Goal: Task Accomplishment & Management: Complete application form

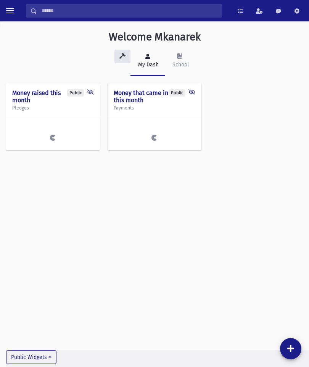
click at [11, 10] on span "toggle menu" at bounding box center [10, 10] width 8 height 1
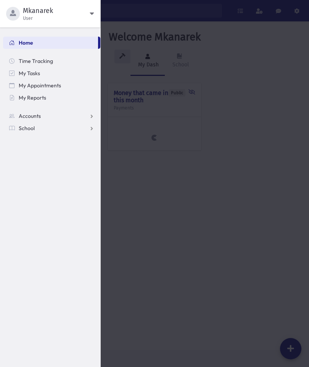
click at [25, 115] on span "Accounts" at bounding box center [30, 116] width 22 height 7
click at [24, 153] on span "School" at bounding box center [27, 152] width 16 height 7
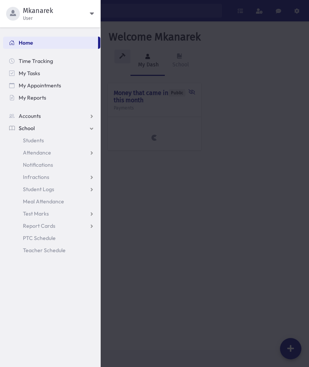
click at [33, 152] on span "Attendance" at bounding box center [37, 152] width 28 height 7
click at [39, 168] on span "Entry" at bounding box center [35, 164] width 13 height 7
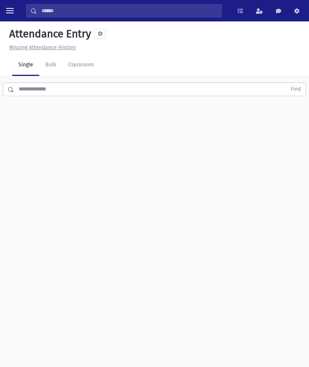
click at [85, 63] on link "Classroom" at bounding box center [81, 65] width 38 height 21
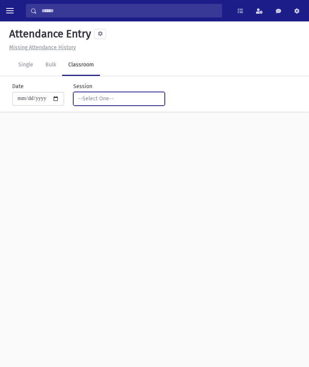
click at [77, 92] on button "--Select One--" at bounding box center [119, 99] width 92 height 14
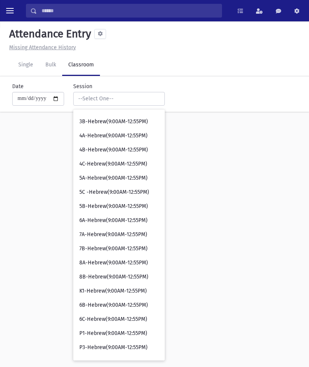
scroll to position [124, 0]
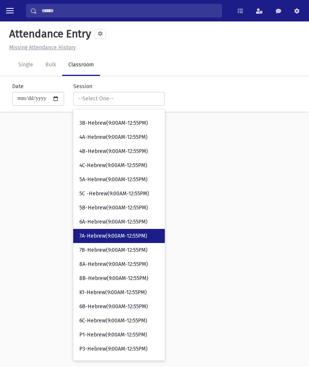
click at [84, 233] on span "7A-Hebrew(9:00AM-12:55PM)" at bounding box center [113, 236] width 68 height 8
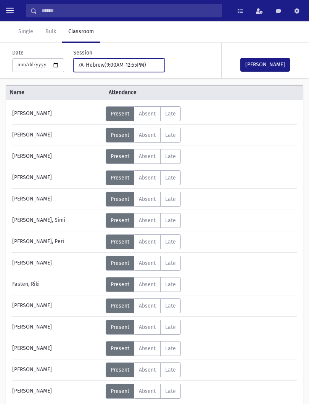
scroll to position [35, 0]
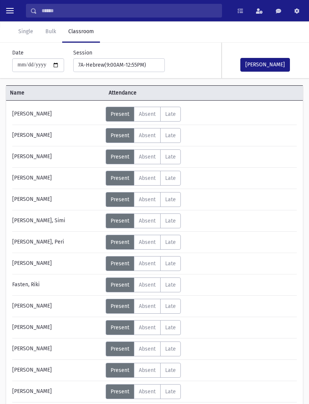
click at [152, 305] on span "Absent" at bounding box center [147, 306] width 17 height 6
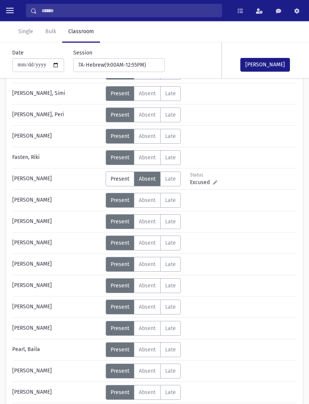
scroll to position [183, 0]
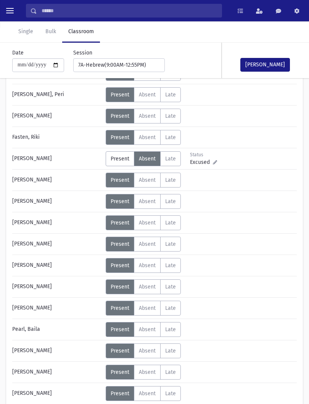
click at [147, 328] on span "Absent" at bounding box center [147, 329] width 17 height 6
click at [277, 63] on button "[PERSON_NAME]" at bounding box center [265, 65] width 50 height 14
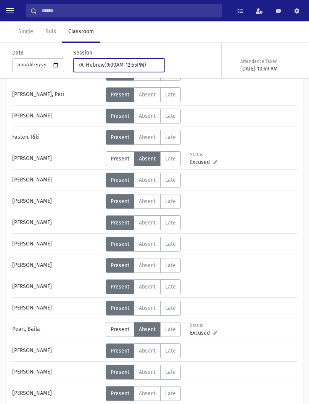
click at [141, 64] on div "7A-Hebrew(9:00AM-12:55PM)" at bounding box center [116, 65] width 76 height 8
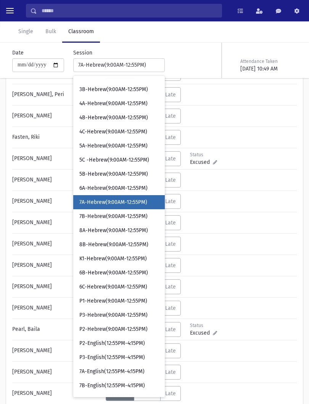
scroll to position [89, 0]
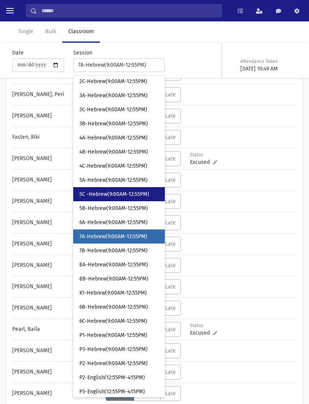
click at [116, 198] on link "5C -Hebrew(9:00AM-12:55PM)" at bounding box center [119, 194] width 92 height 14
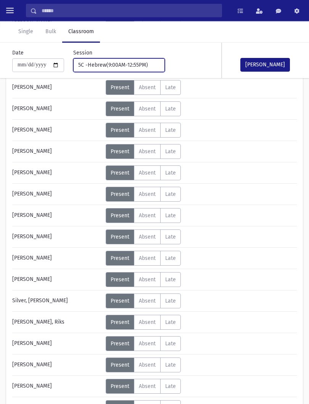
scroll to position [276, 0]
click at [152, 346] on span "Absent" at bounding box center [147, 344] width 17 height 6
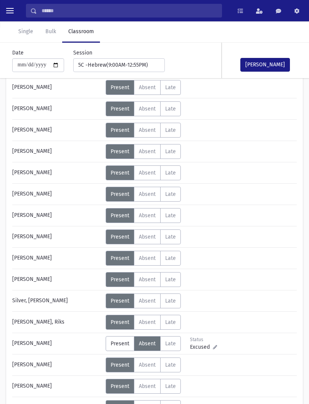
click at [279, 61] on button "[PERSON_NAME]" at bounding box center [265, 65] width 50 height 14
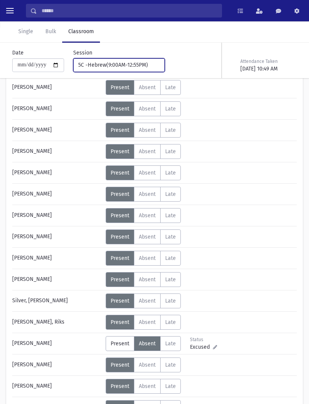
click at [129, 61] on div "5C -Hebrew(9:00AM-12:55PM)" at bounding box center [116, 65] width 76 height 8
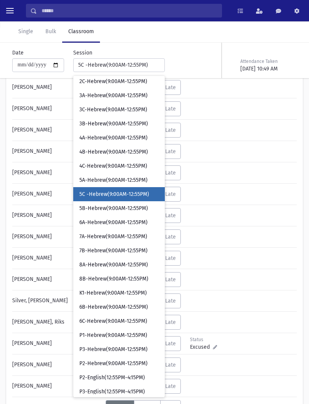
scroll to position [47, 0]
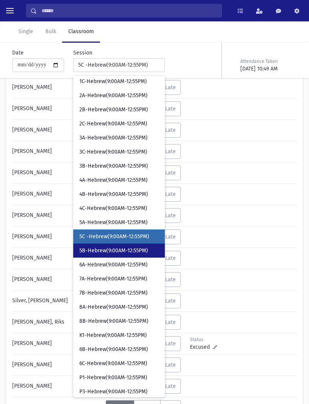
click at [111, 253] on span "5B-Hebrew(9:00AM-12:55PM)" at bounding box center [113, 251] width 69 height 8
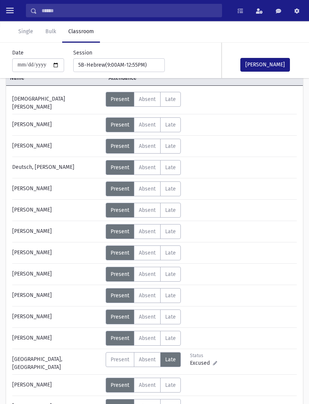
click at [268, 59] on button "[PERSON_NAME]" at bounding box center [265, 65] width 50 height 14
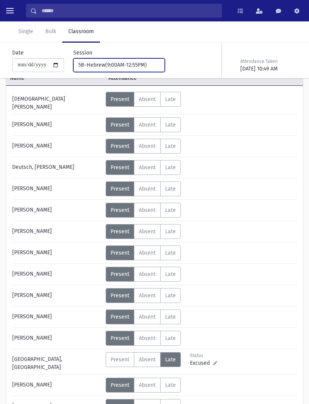
click at [136, 65] on div "5B-Hebrew(9:00AM-12:55PM)" at bounding box center [116, 65] width 76 height 8
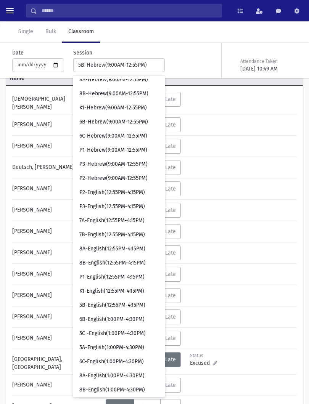
scroll to position [278, 0]
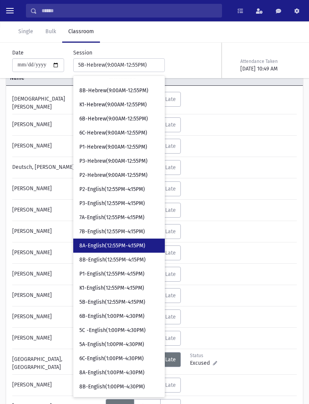
click at [116, 245] on span "8A-English(12:55PM-4:15PM)" at bounding box center [112, 246] width 66 height 8
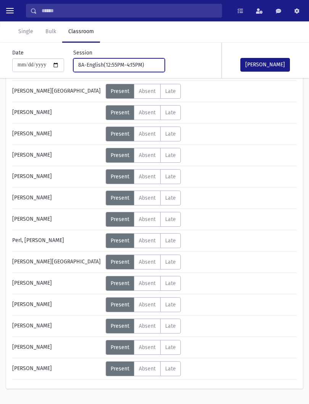
scroll to position [376, 0]
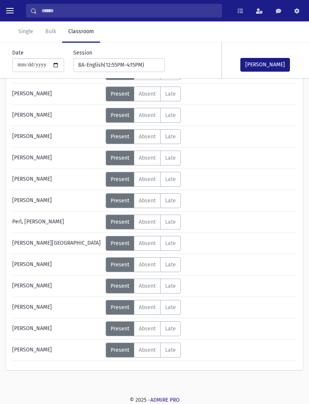
click at [151, 352] on span "Absent" at bounding box center [147, 350] width 17 height 6
click at [277, 62] on button "[PERSON_NAME]" at bounding box center [265, 65] width 50 height 14
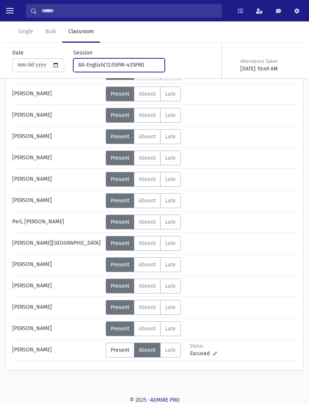
click at [139, 63] on div "8A-English(12:55PM-4:15PM)" at bounding box center [116, 65] width 76 height 8
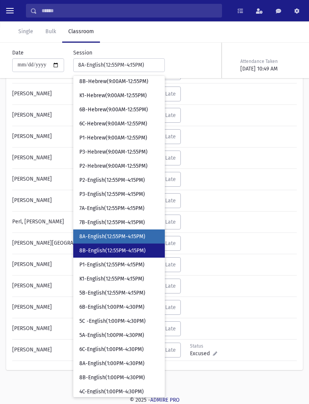
click at [115, 252] on span "8B-English(12:55PM-4:15PM)" at bounding box center [112, 251] width 66 height 8
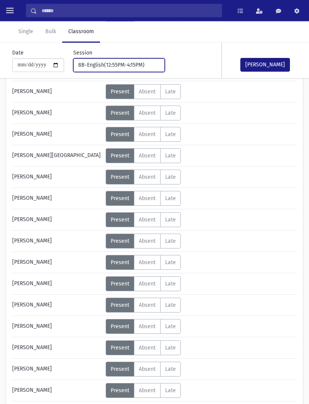
scroll to position [229, 0]
click at [156, 286] on span "Absent" at bounding box center [147, 284] width 17 height 6
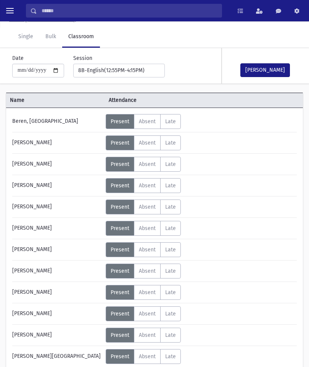
scroll to position [0, 0]
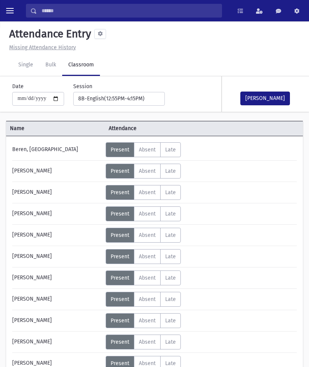
click at [151, 172] on span "Absent" at bounding box center [147, 171] width 17 height 6
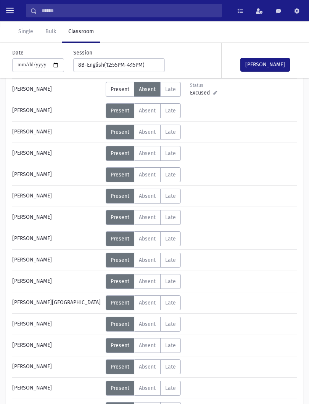
scroll to position [82, 0]
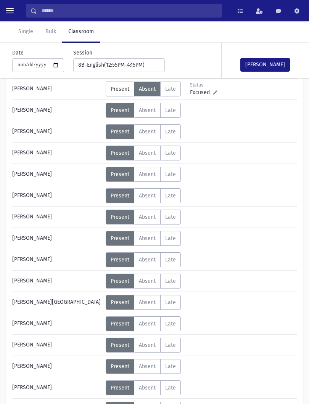
click at [150, 260] on span "Absent" at bounding box center [147, 260] width 17 height 6
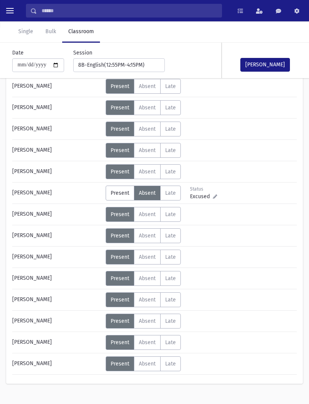
scroll to position [334, 0]
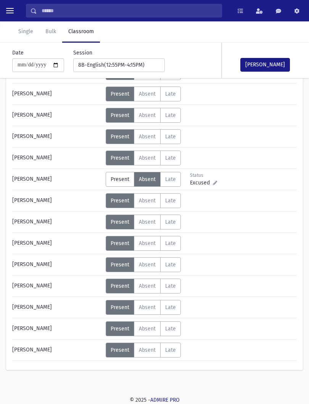
click at [158, 352] on label "Absent A" at bounding box center [147, 350] width 27 height 15
click at [151, 287] on span "Absent" at bounding box center [147, 286] width 17 height 6
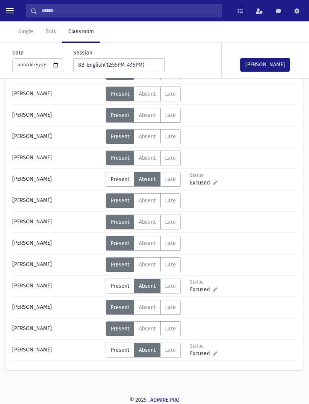
click at [279, 62] on button "[PERSON_NAME]" at bounding box center [265, 65] width 50 height 14
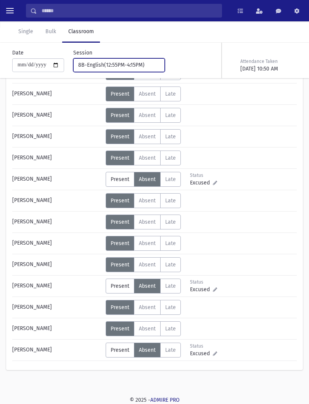
click at [137, 63] on div "8B-English(12:55PM-4:15PM)" at bounding box center [116, 65] width 76 height 8
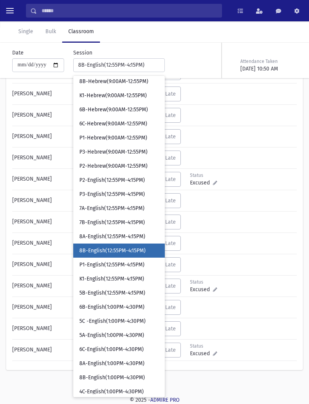
scroll to position [301, 0]
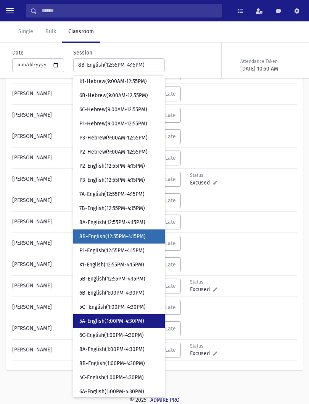
click at [114, 322] on span "5A-English(1:00PM-4:30PM)" at bounding box center [111, 322] width 65 height 8
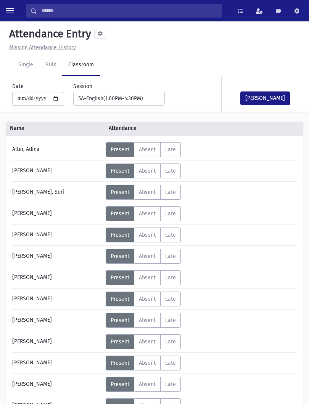
click at [266, 99] on button "[PERSON_NAME]" at bounding box center [265, 99] width 50 height 14
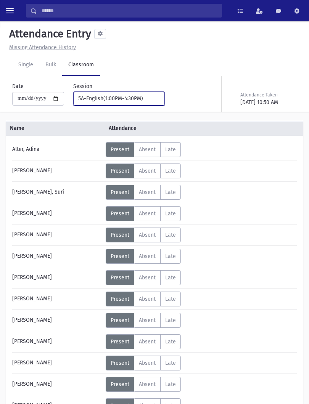
click at [132, 93] on button "5A-English(1:00PM-4:30PM)" at bounding box center [119, 99] width 92 height 14
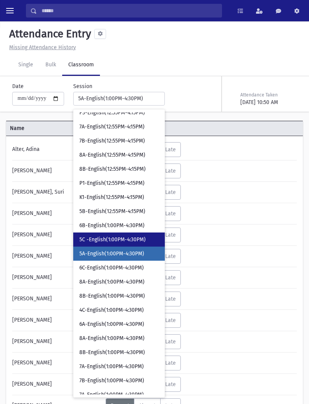
click at [127, 233] on link "5C -English(1:00PM-4:30PM)" at bounding box center [119, 240] width 92 height 14
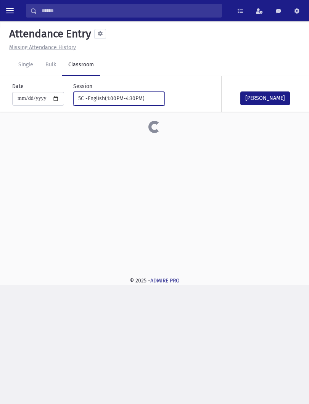
click at [129, 95] on div "5C -English(1:00PM-4:30PM)" at bounding box center [116, 99] width 76 height 8
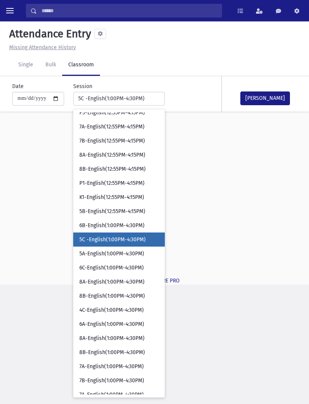
scroll to position [388, 0]
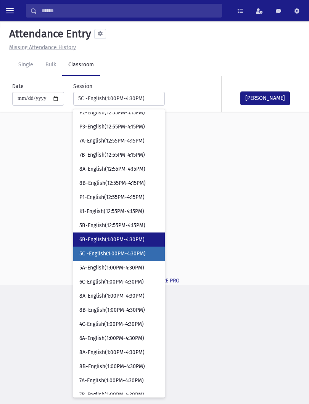
click at [107, 241] on span "6B-English(1:00PM-4:30PM)" at bounding box center [111, 240] width 65 height 8
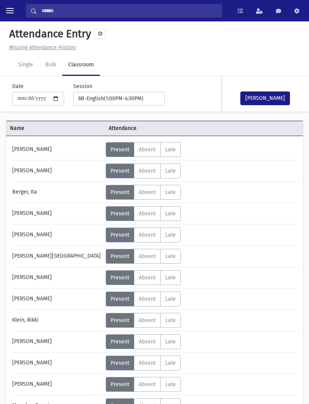
click at [271, 98] on button "[PERSON_NAME]" at bounding box center [265, 99] width 50 height 14
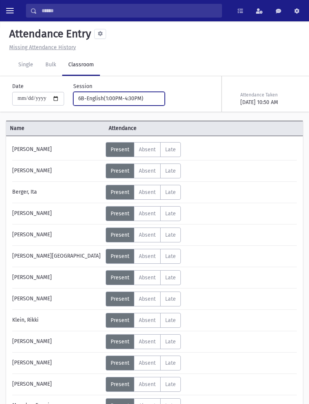
click at [141, 99] on div "6B-English(1:00PM-4:30PM)" at bounding box center [116, 99] width 76 height 8
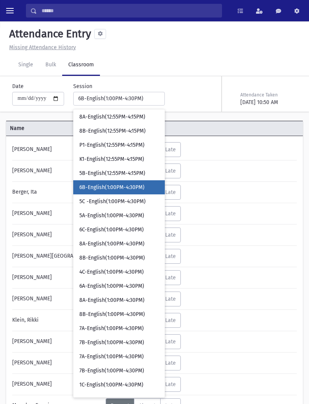
scroll to position [444, 0]
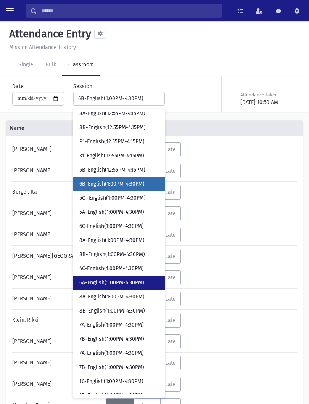
click at [122, 284] on span "6A-English(1:00PM-4:30PM)" at bounding box center [111, 283] width 65 height 8
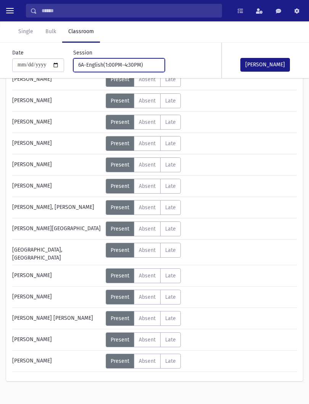
scroll to position [248, 0]
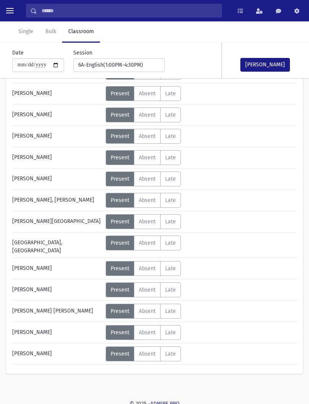
click at [149, 287] on span "Absent" at bounding box center [147, 290] width 17 height 6
click at [277, 67] on button "[PERSON_NAME]" at bounding box center [265, 65] width 50 height 14
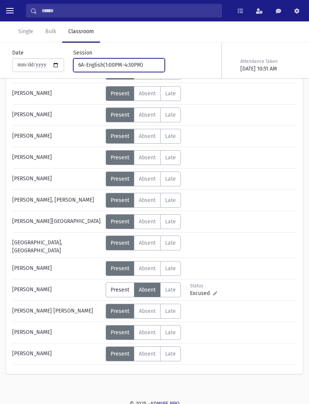
click at [133, 61] on div "6A-English(1:00PM-4:30PM)" at bounding box center [116, 65] width 76 height 8
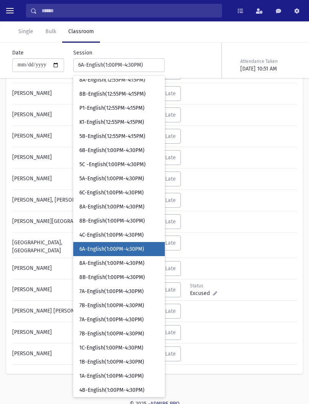
scroll to position [456, 0]
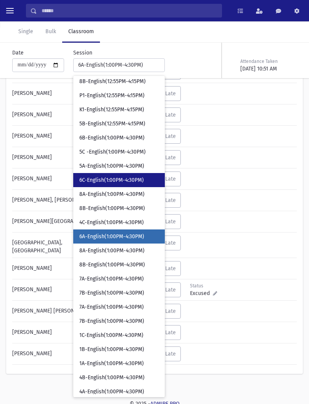
click at [124, 184] on link "6C-English(1:00PM-4:30PM)" at bounding box center [119, 180] width 92 height 14
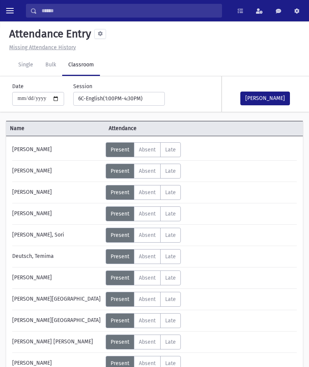
click at [151, 262] on label "Absent A" at bounding box center [147, 256] width 27 height 15
click at [123, 259] on span "Present" at bounding box center [120, 256] width 19 height 6
click at [142, 284] on label "Absent A" at bounding box center [147, 277] width 27 height 15
click at [120, 280] on span "Present" at bounding box center [120, 278] width 19 height 6
click at [154, 257] on span "Absent" at bounding box center [147, 256] width 17 height 6
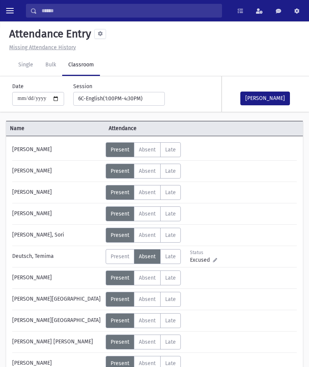
click at [270, 95] on button "[PERSON_NAME]" at bounding box center [265, 99] width 50 height 14
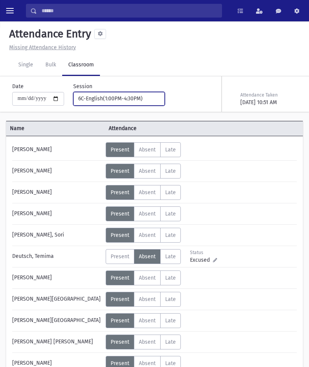
click at [130, 98] on div "6C-English(1:00PM-4:30PM)" at bounding box center [116, 99] width 76 height 8
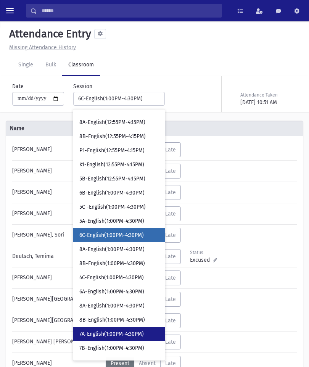
click at [99, 339] on link "7A-English(1:00PM-4:30PM)" at bounding box center [119, 334] width 92 height 14
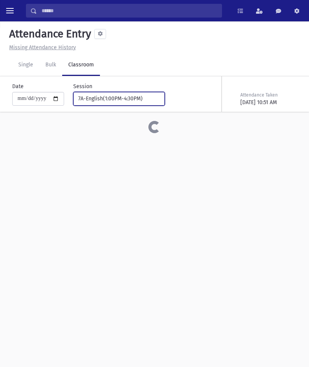
click at [130, 103] on button "7A-English(1:00PM-4:30PM)" at bounding box center [119, 99] width 92 height 14
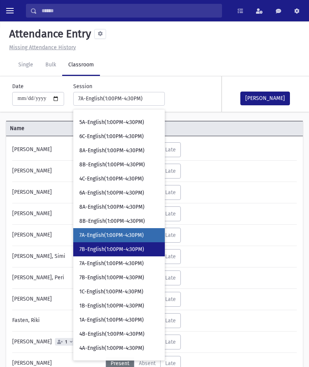
click at [111, 242] on link "7B-English(1:00PM-4:30PM)" at bounding box center [119, 249] width 92 height 14
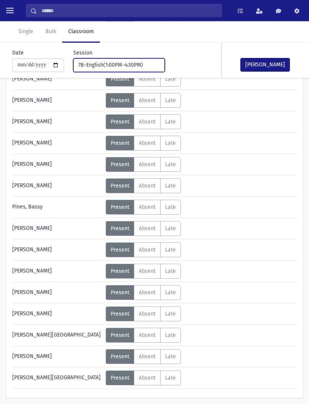
scroll to position [312, 0]
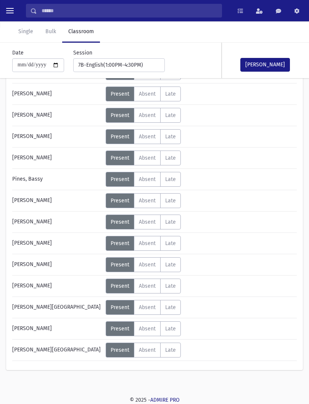
click at [152, 249] on label "Absent A" at bounding box center [147, 243] width 27 height 15
click at [275, 66] on button "[PERSON_NAME]" at bounding box center [265, 65] width 50 height 14
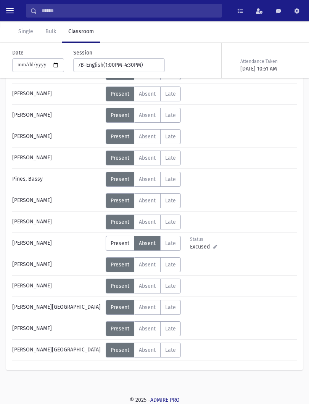
click at [121, 56] on div "**********" at bounding box center [114, 60] width 101 height 23
click at [143, 61] on button "7B-English(1:00PM-4:30PM)" at bounding box center [119, 65] width 92 height 14
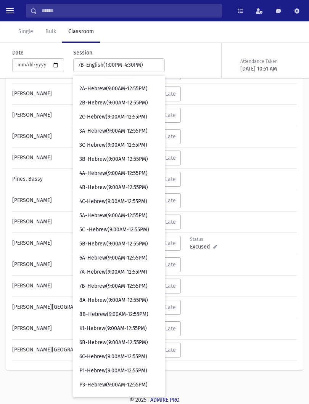
scroll to position [55, 0]
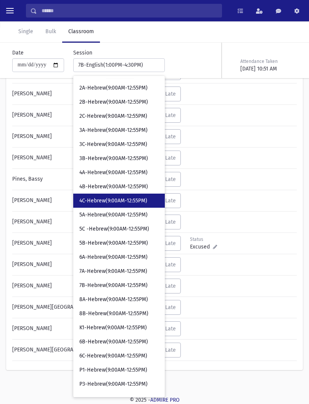
click at [107, 200] on span "4C-Hebrew(9:00AM-12:55PM)" at bounding box center [113, 201] width 68 height 8
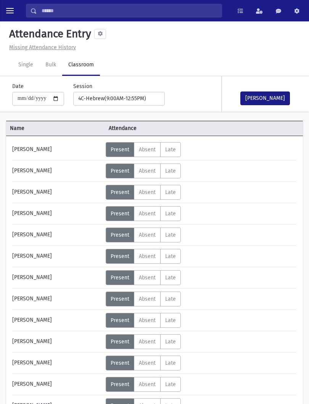
click at [147, 193] on span "Absent" at bounding box center [147, 192] width 17 height 6
click at [260, 98] on button "[PERSON_NAME]" at bounding box center [265, 99] width 50 height 14
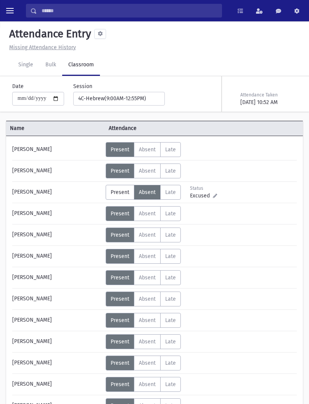
click at [126, 89] on div "**********" at bounding box center [114, 93] width 101 height 23
click at [135, 95] on div "4C-Hebrew(9:00AM-12:55PM)" at bounding box center [116, 99] width 76 height 8
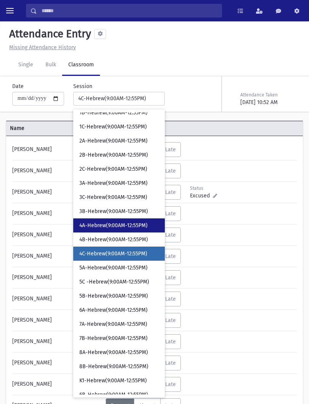
click at [129, 220] on link "4A-Hebrew(9:00AM-12:55PM)" at bounding box center [119, 226] width 92 height 14
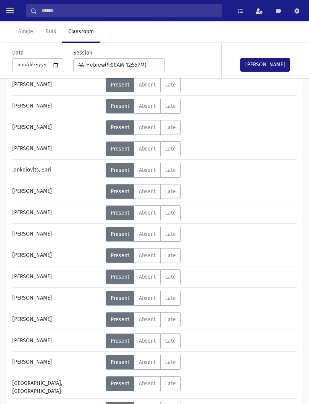
click at [148, 314] on label "Absent A" at bounding box center [147, 320] width 27 height 15
click at [280, 65] on button "[PERSON_NAME]" at bounding box center [265, 65] width 50 height 14
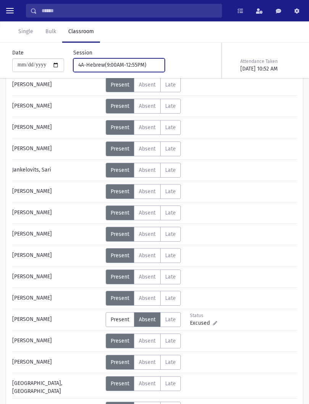
click at [115, 67] on div "4A-Hebrew(9:00AM-12:55PM)" at bounding box center [116, 65] width 76 height 8
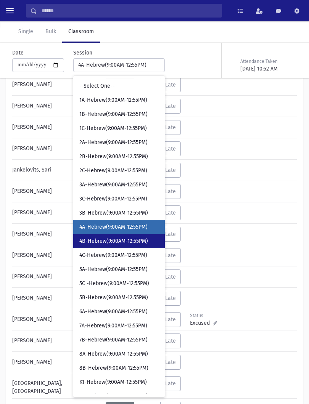
click at [114, 239] on span "4B-Hebrew(9:00AM-12:55PM)" at bounding box center [113, 242] width 69 height 8
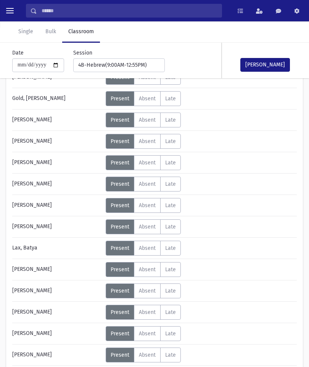
click at [150, 149] on label "Absent A" at bounding box center [147, 141] width 27 height 15
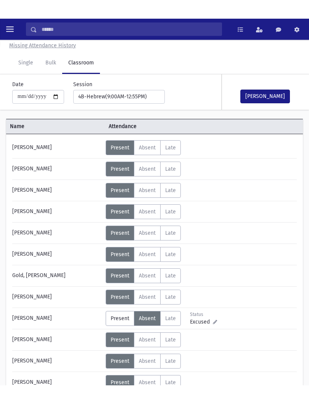
scroll to position [20, 0]
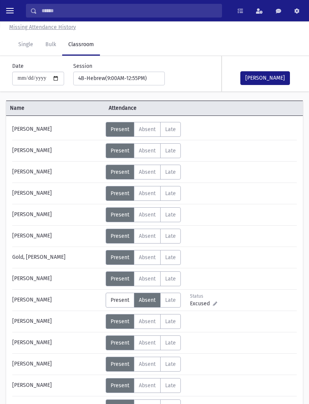
click at [272, 84] on button "[PERSON_NAME]" at bounding box center [265, 78] width 50 height 14
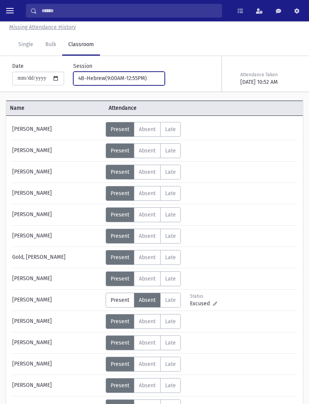
click at [101, 83] on button "4B-Hebrew(9:00AM-12:55PM)" at bounding box center [119, 79] width 92 height 14
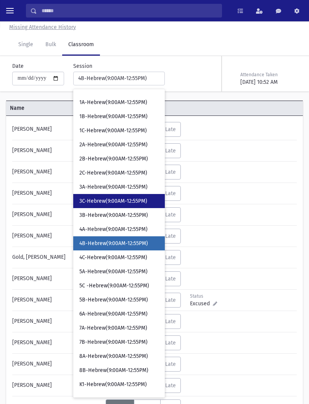
click at [124, 202] on span "3C-Hebrew(9:00AM-12:55PM)" at bounding box center [113, 202] width 68 height 8
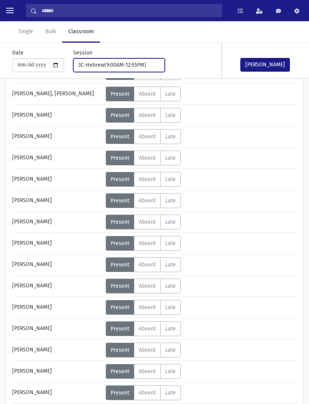
scroll to position [293, 0]
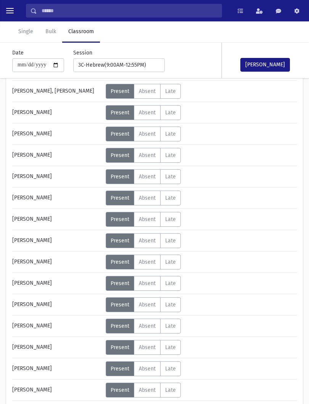
click at [272, 59] on button "[PERSON_NAME]" at bounding box center [265, 65] width 50 height 14
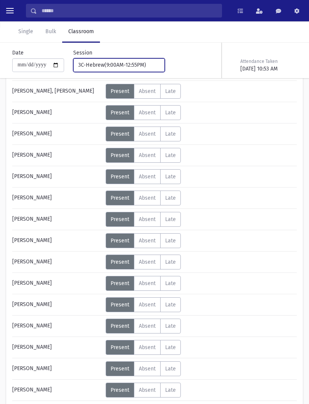
click at [125, 59] on button "3C-Hebrew(9:00AM-12:55PM)" at bounding box center [119, 65] width 92 height 14
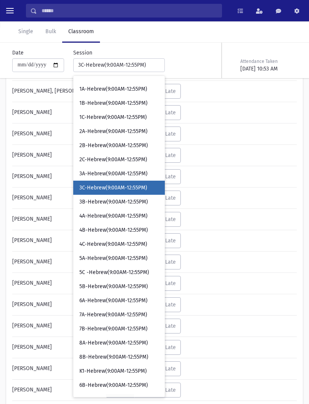
scroll to position [0, 0]
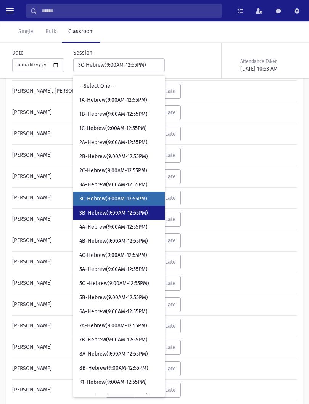
click at [129, 217] on link "3B-Hebrew(9:00AM-12:55PM)" at bounding box center [119, 213] width 92 height 14
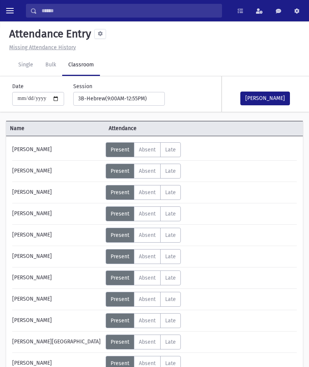
click at [268, 98] on button "[PERSON_NAME]" at bounding box center [265, 99] width 50 height 14
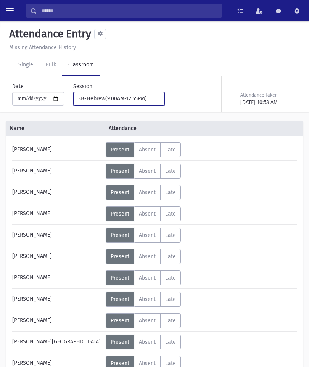
click at [125, 95] on div "3B-Hebrew(9:00AM-12:55PM)" at bounding box center [116, 99] width 76 height 8
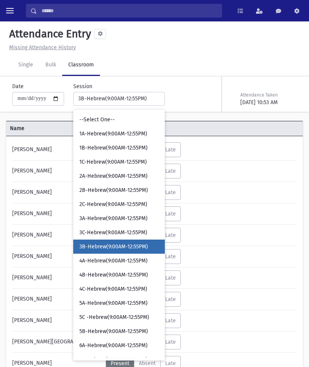
scroll to position [11, 0]
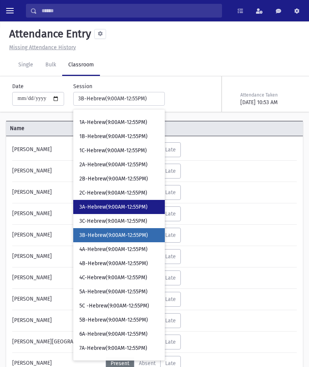
click at [130, 204] on span "3A-Hebrew(9:00AM-12:55PM)" at bounding box center [113, 207] width 68 height 8
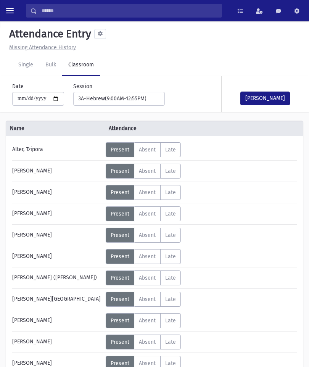
click at [273, 101] on button "[PERSON_NAME]" at bounding box center [265, 99] width 50 height 14
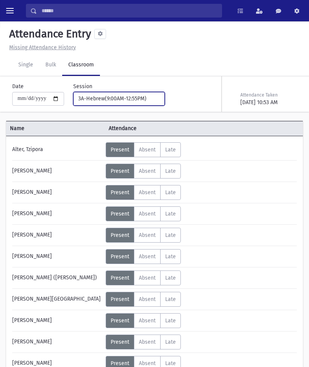
click at [127, 99] on div "3A-Hebrew(9:00AM-12:55PM)" at bounding box center [116, 99] width 76 height 8
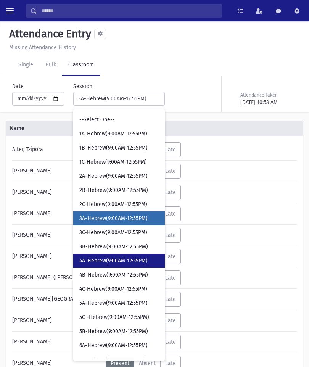
click at [131, 261] on span "4A-Hebrew(9:00AM-12:55PM)" at bounding box center [113, 261] width 68 height 8
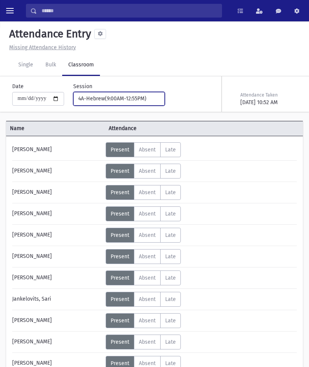
click at [130, 98] on div "4A-Hebrew(9:00AM-12:55PM)" at bounding box center [116, 99] width 76 height 8
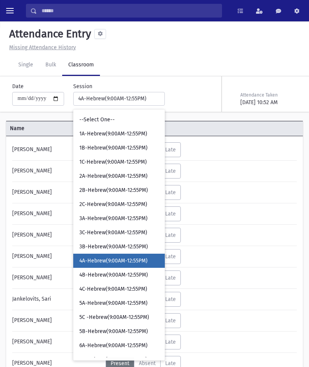
scroll to position [26, 0]
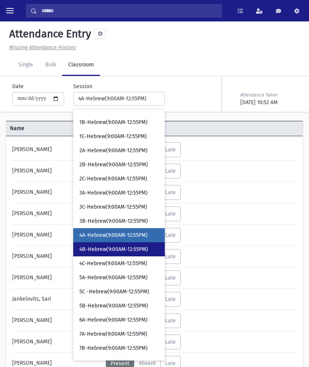
click at [107, 248] on span "4B-Hebrew(9:00AM-12:55PM)" at bounding box center [113, 250] width 69 height 8
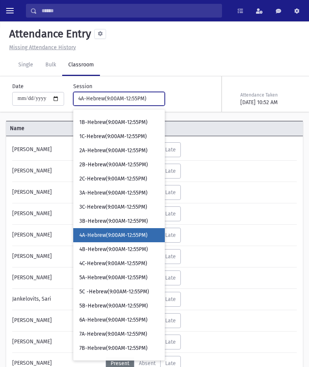
select select "****"
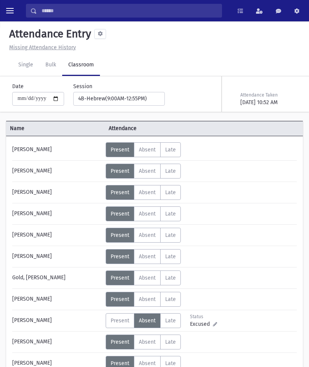
click at [151, 215] on span "Absent" at bounding box center [147, 214] width 17 height 6
